Goal: Task Accomplishment & Management: Use online tool/utility

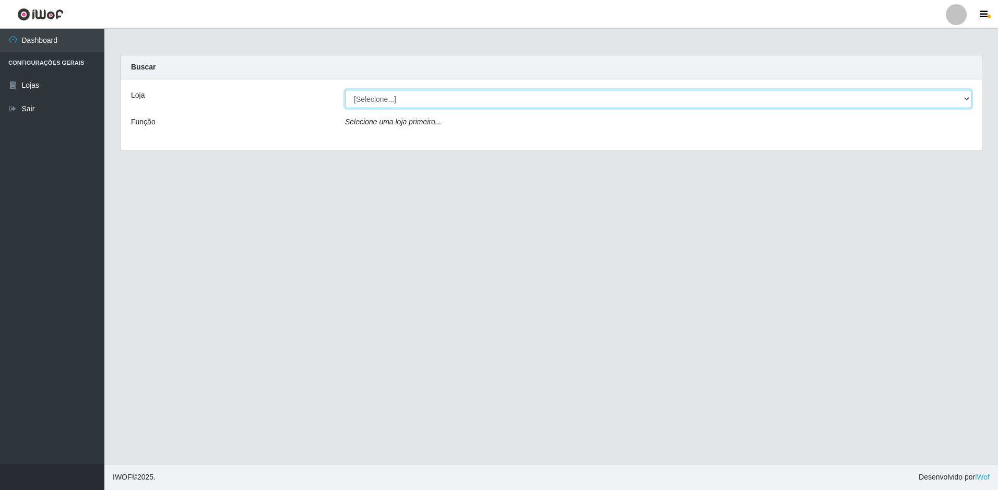
click at [504, 100] on select "[Selecione...] Extrabom - Loja 13 [GEOGRAPHIC_DATA]" at bounding box center [658, 99] width 627 height 18
select select "436"
click at [345, 90] on select "[Selecione...] Extrabom - Loja 13 [GEOGRAPHIC_DATA]" at bounding box center [658, 99] width 627 height 18
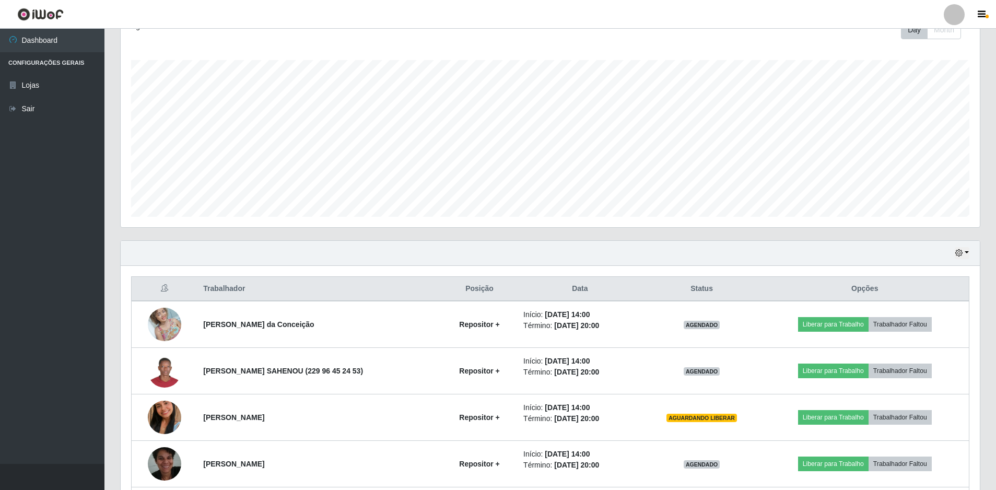
scroll to position [209, 0]
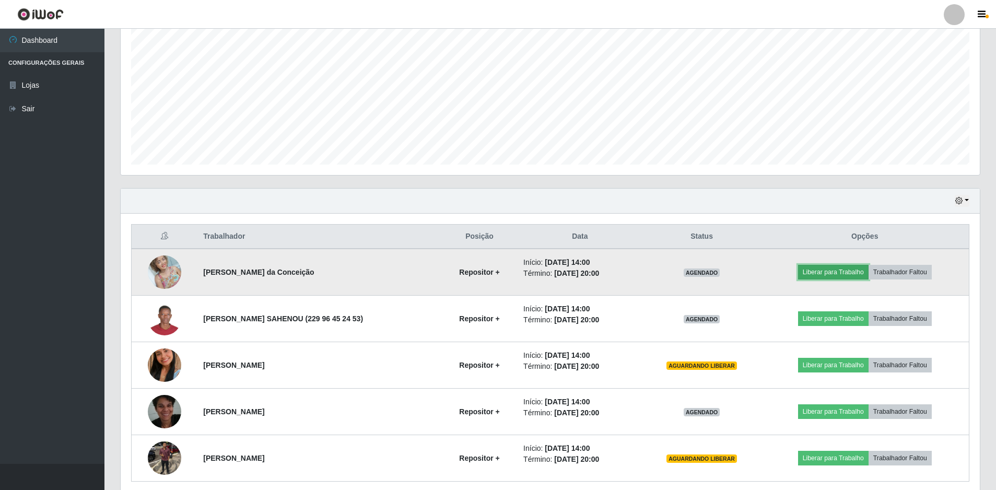
click at [818, 275] on button "Liberar para Trabalho" at bounding box center [833, 272] width 70 height 15
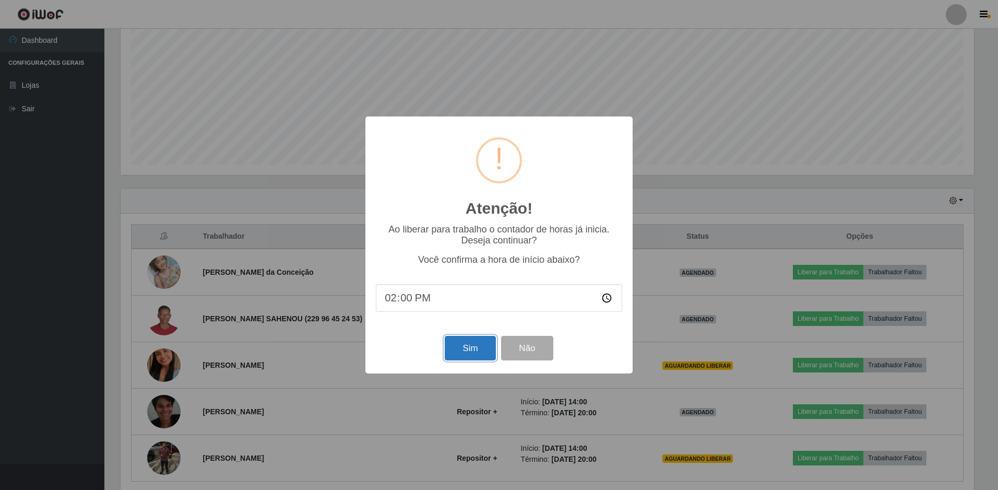
click at [458, 348] on button "Sim" at bounding box center [470, 348] width 51 height 25
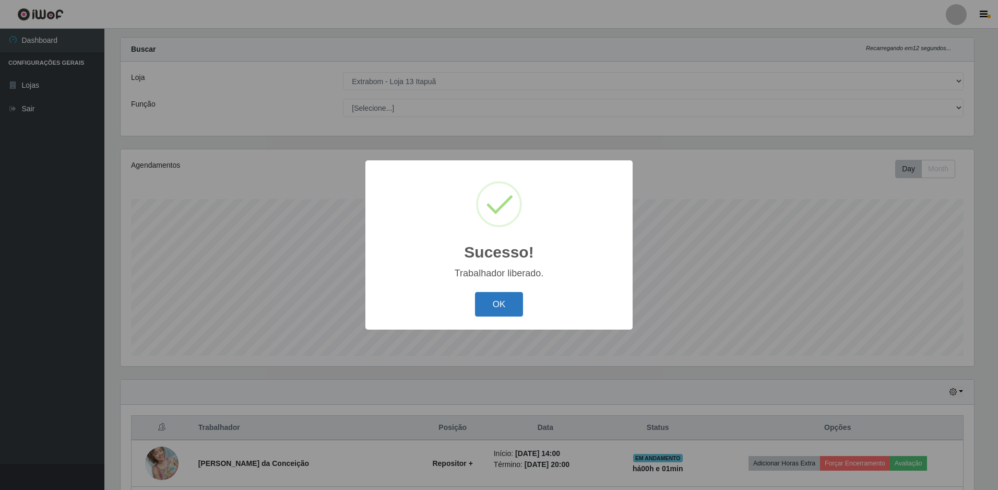
click at [495, 305] on button "OK" at bounding box center [499, 304] width 49 height 25
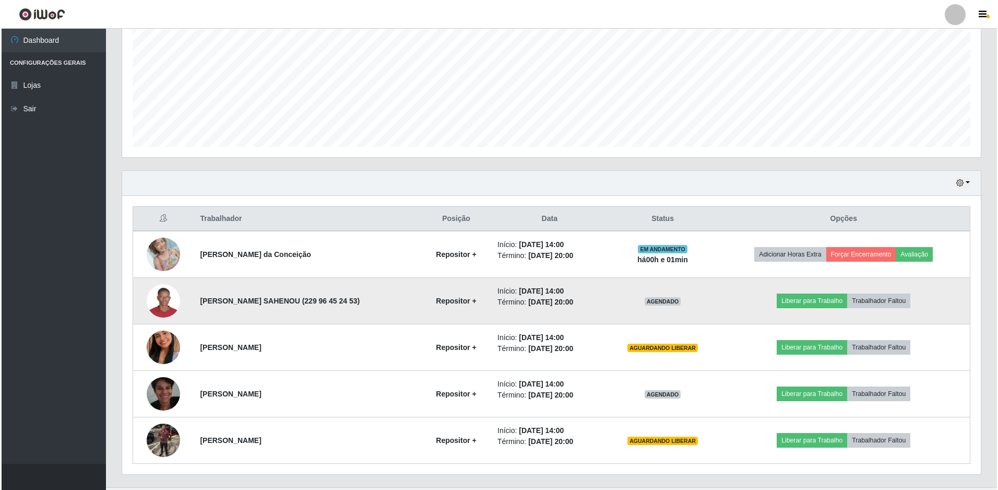
scroll to position [250, 0]
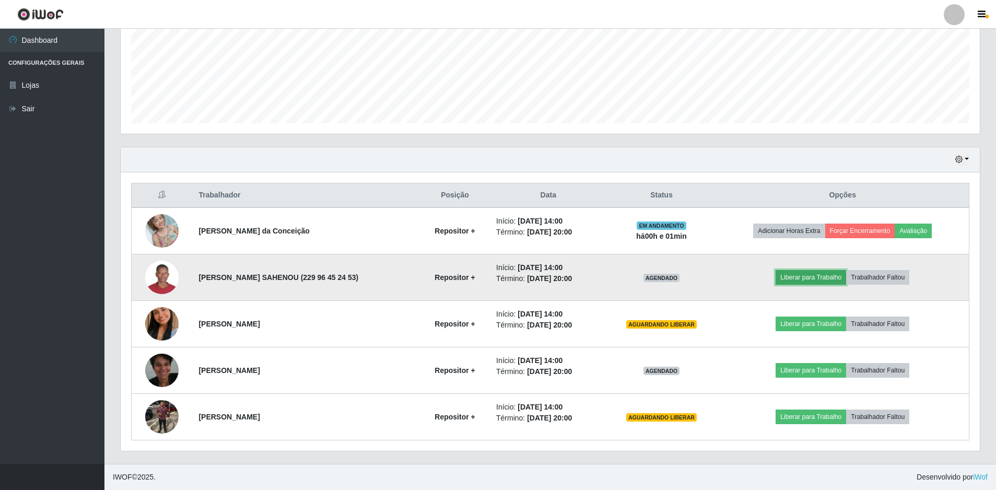
click at [805, 275] on button "Liberar para Trabalho" at bounding box center [810, 277] width 70 height 15
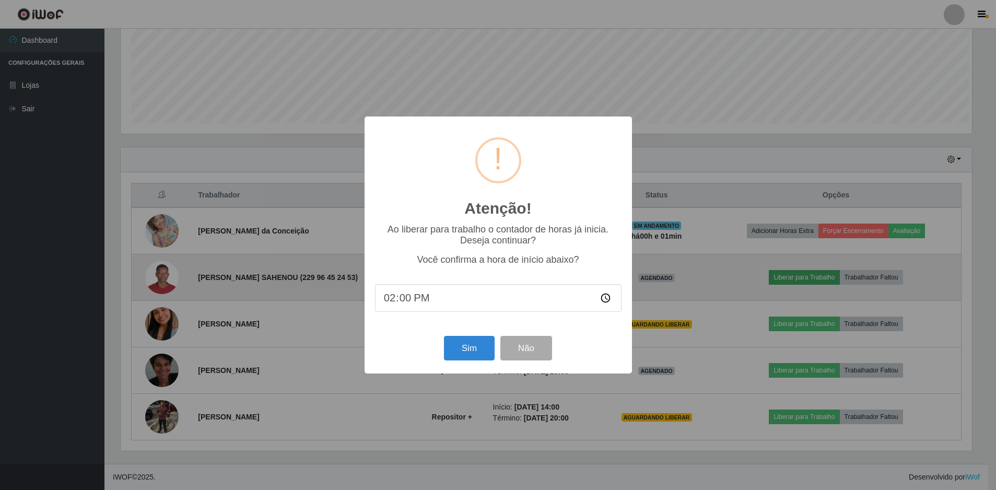
scroll to position [217, 854]
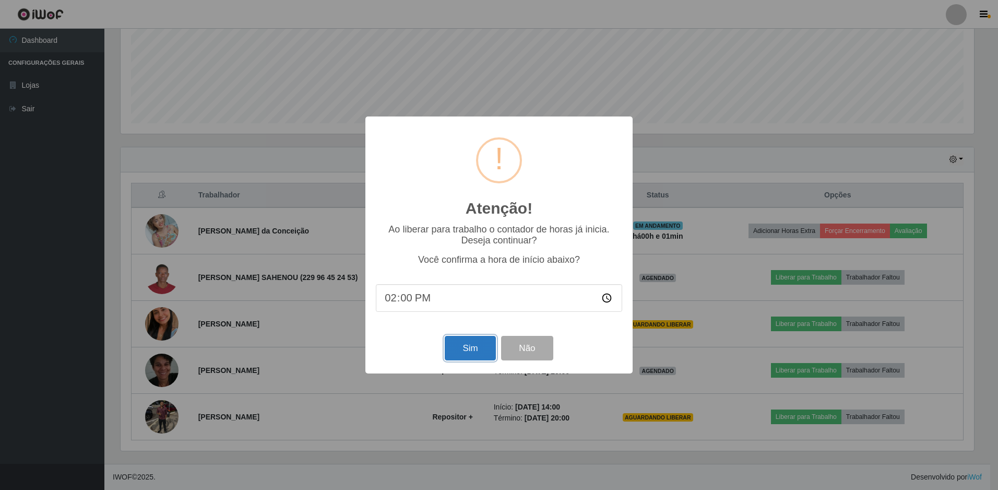
click at [470, 352] on button "Sim" at bounding box center [470, 348] width 51 height 25
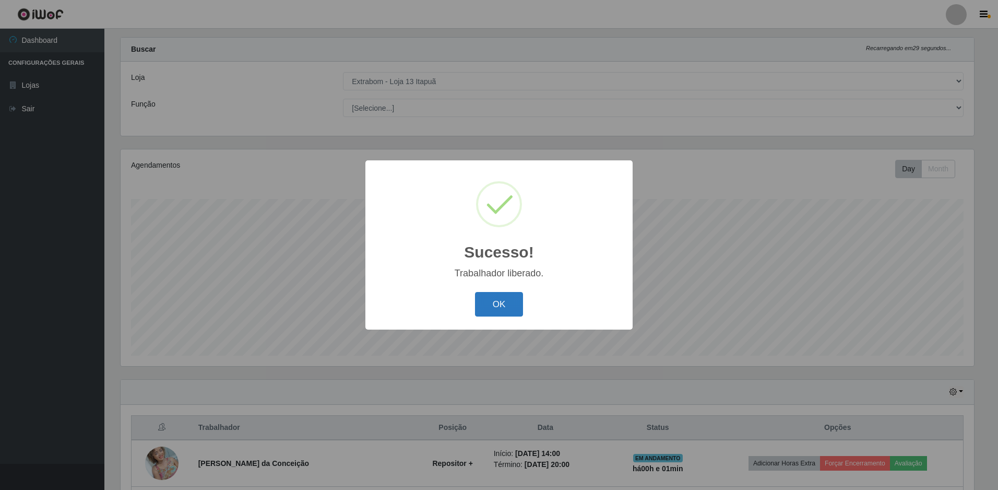
click at [484, 309] on button "OK" at bounding box center [499, 304] width 49 height 25
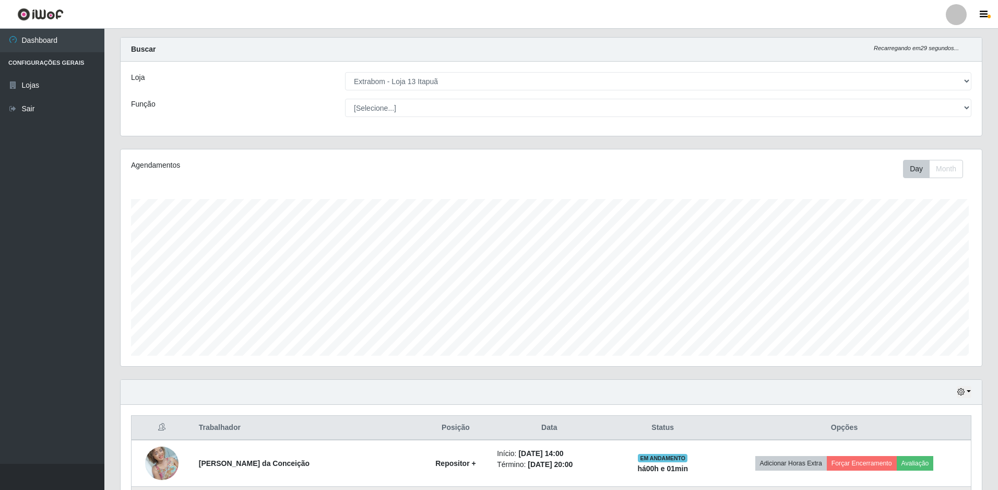
scroll to position [217, 859]
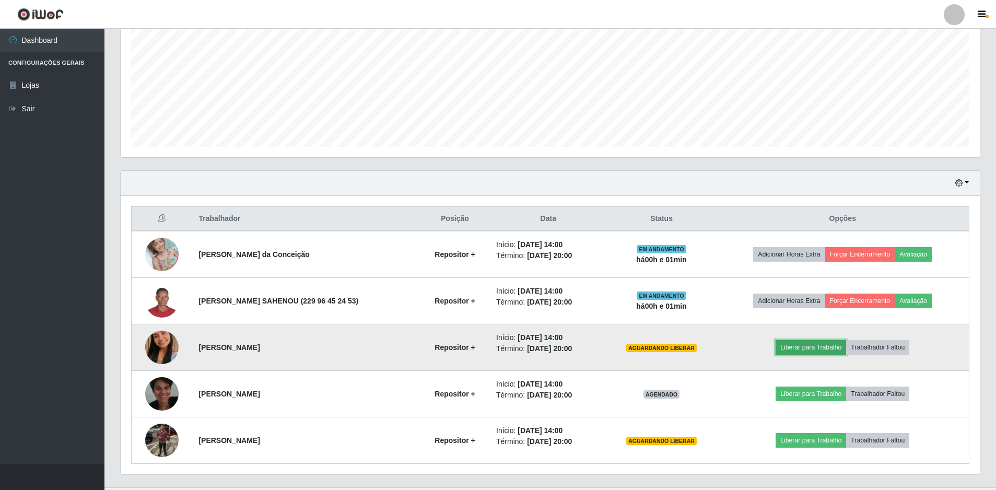
click at [795, 345] on button "Liberar para Trabalho" at bounding box center [810, 347] width 70 height 15
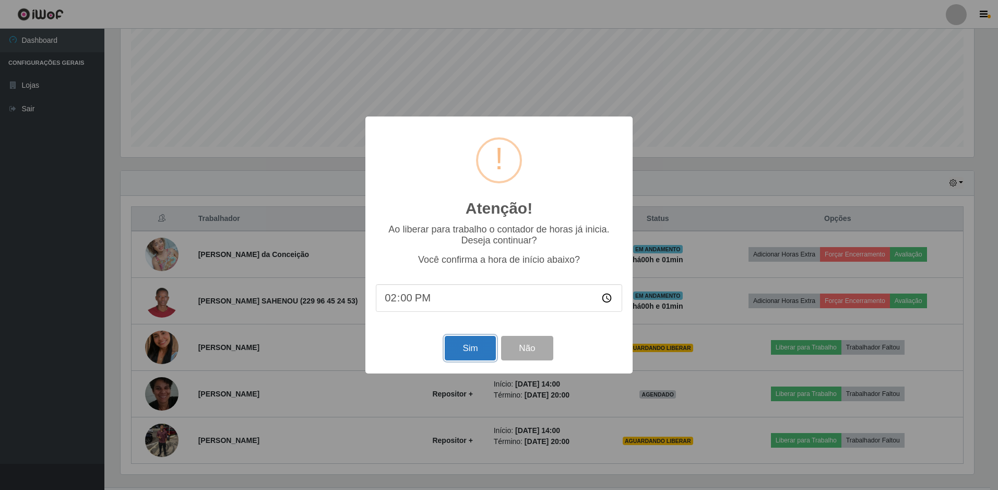
click at [478, 346] on button "Sim" at bounding box center [470, 348] width 51 height 25
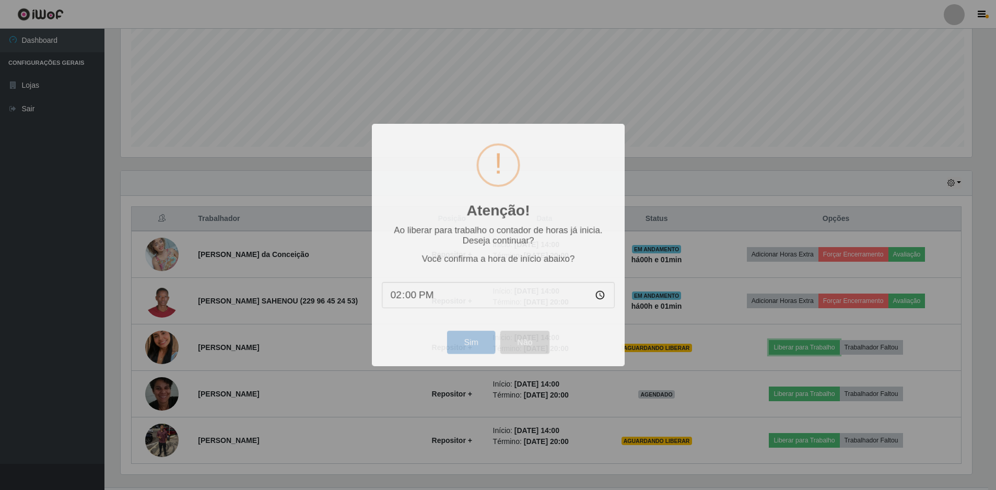
scroll to position [0, 0]
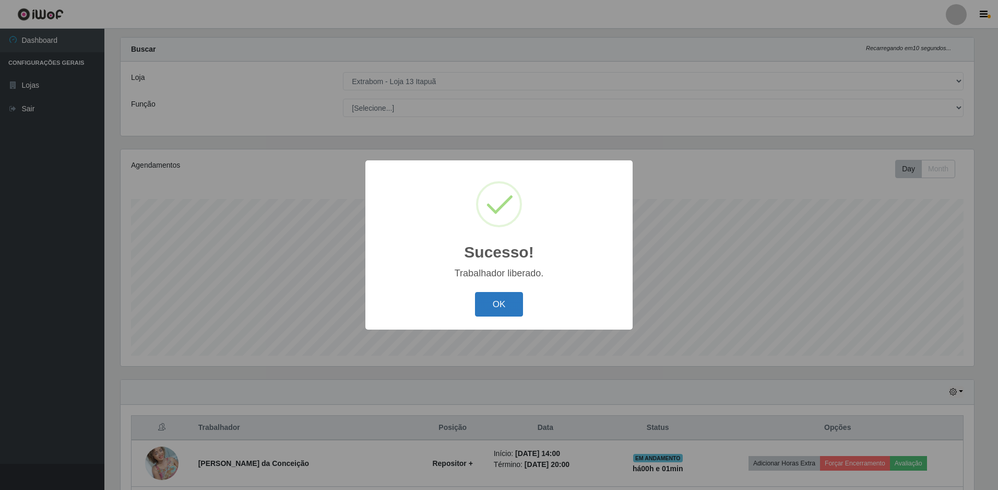
click at [486, 295] on button "OK" at bounding box center [499, 304] width 49 height 25
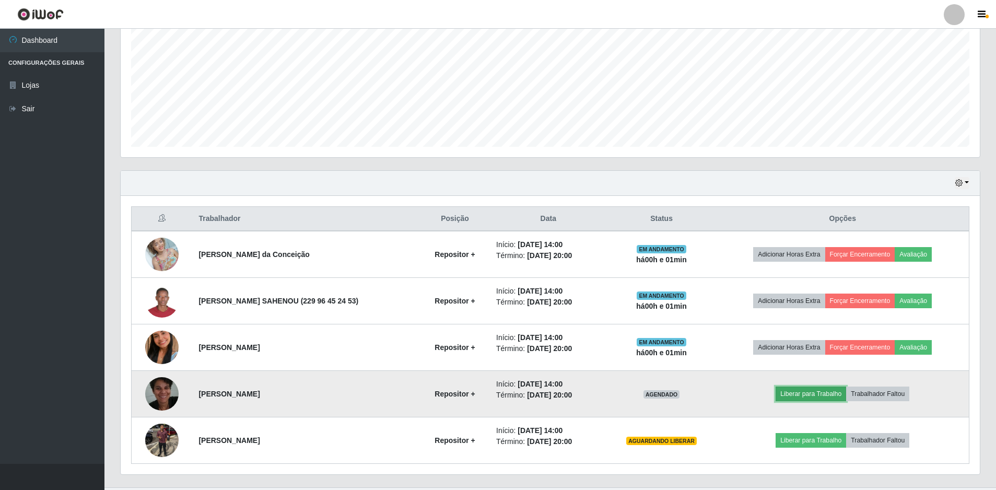
click at [804, 397] on button "Liberar para Trabalho" at bounding box center [810, 393] width 70 height 15
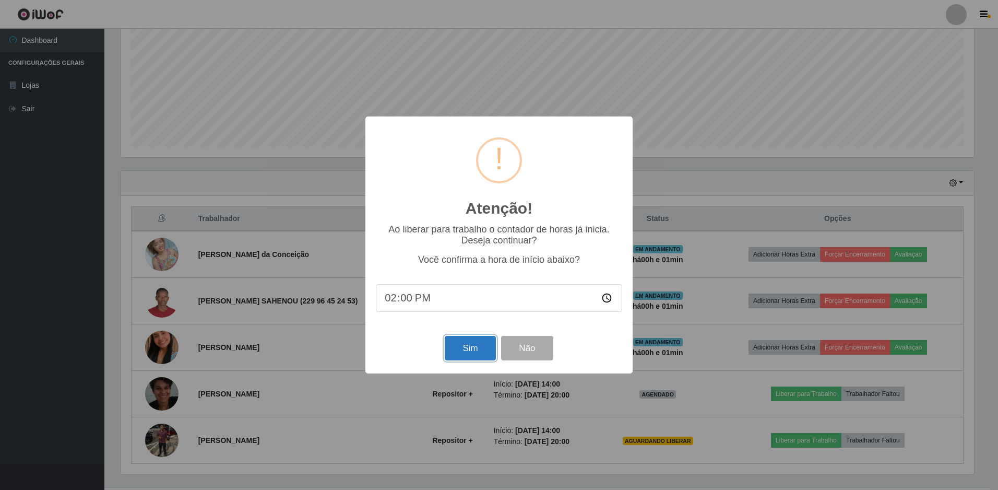
click at [461, 348] on button "Sim" at bounding box center [470, 348] width 51 height 25
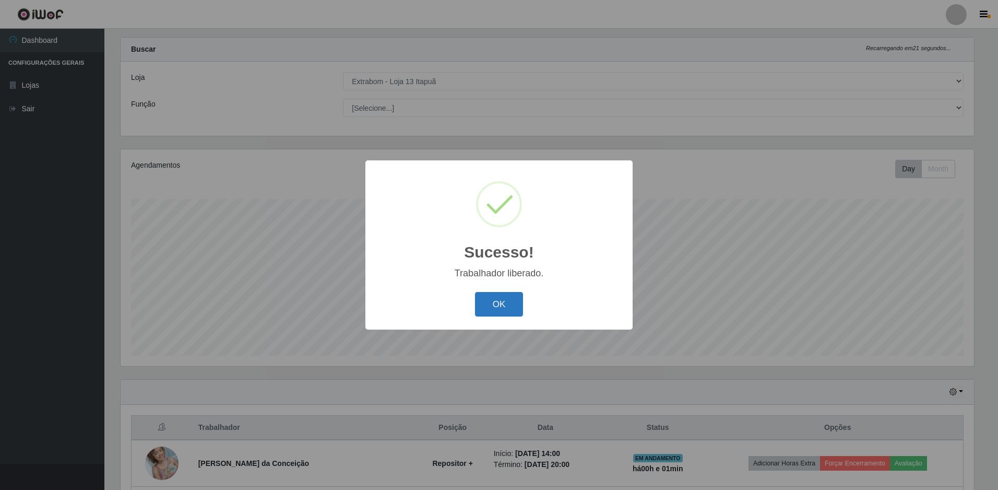
click at [497, 303] on button "OK" at bounding box center [499, 304] width 49 height 25
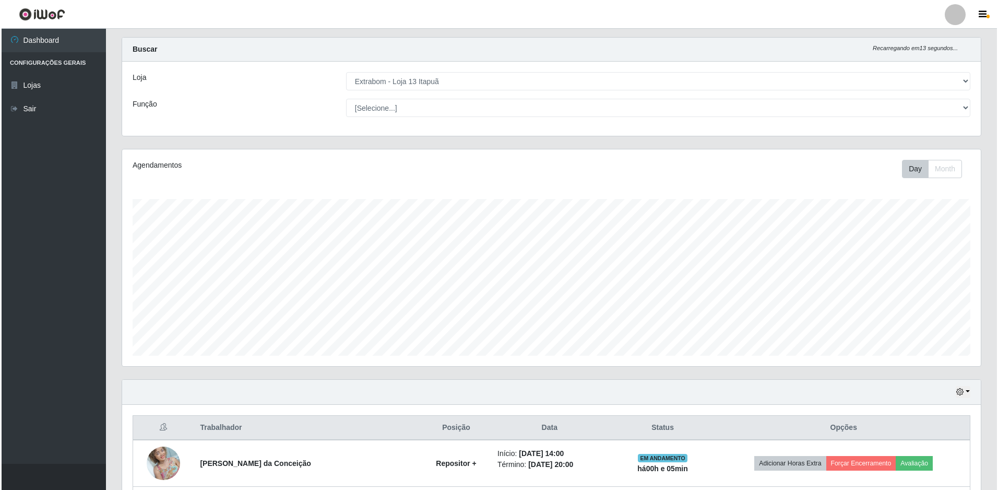
scroll to position [250, 0]
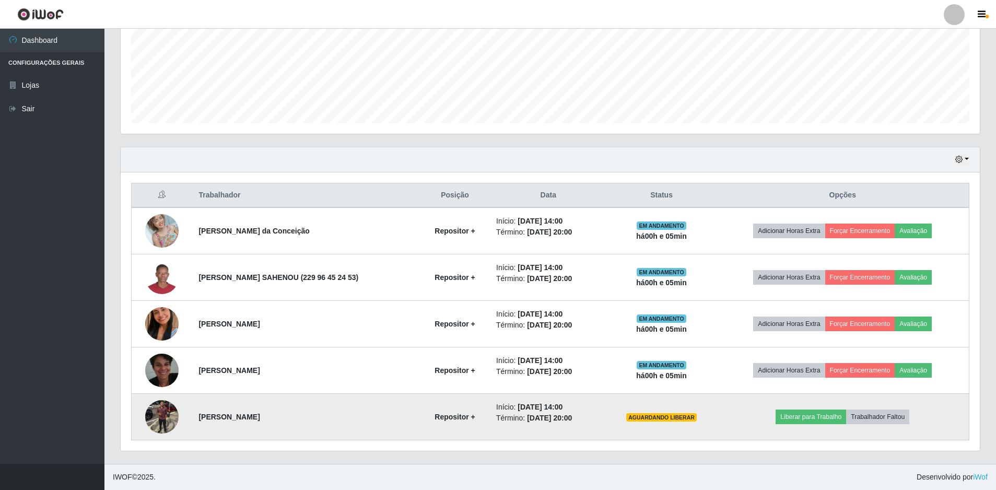
click at [166, 416] on img at bounding box center [161, 416] width 33 height 33
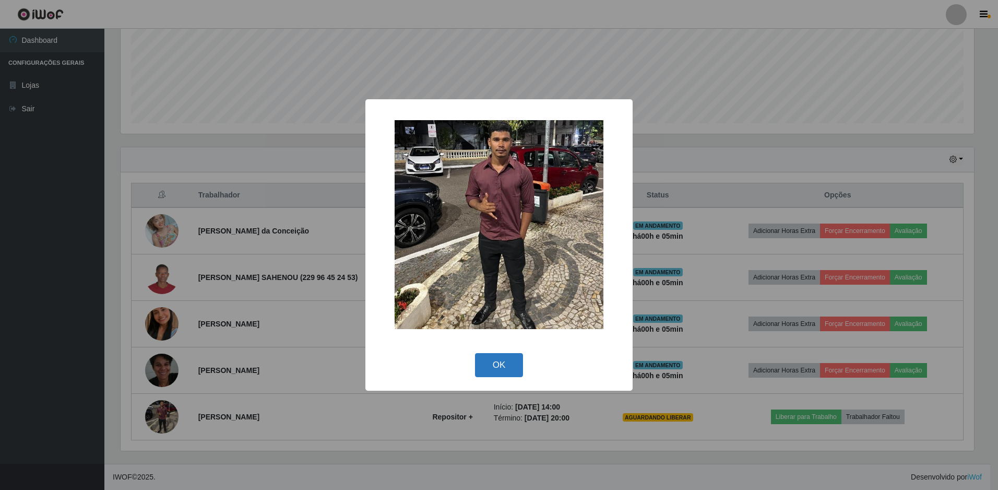
click at [506, 369] on button "OK" at bounding box center [499, 365] width 49 height 25
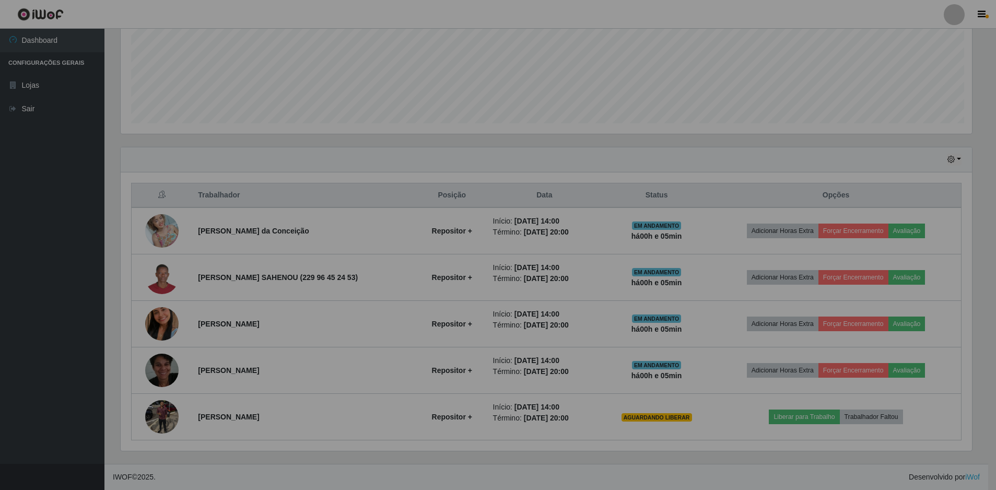
scroll to position [217, 859]
